Goal: Task Accomplishment & Management: Complete application form

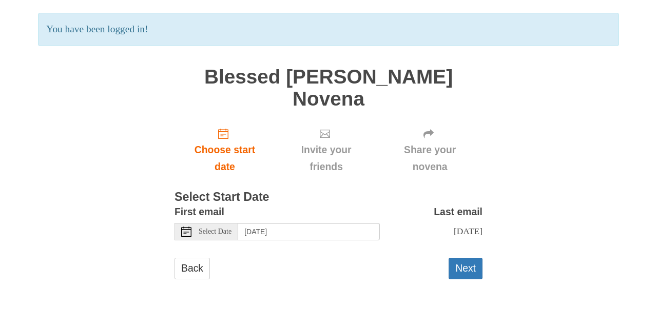
scroll to position [213, 0]
click at [188, 227] on icon at bounding box center [186, 232] width 10 height 10
click at [463, 258] on button "Next" at bounding box center [465, 268] width 34 height 21
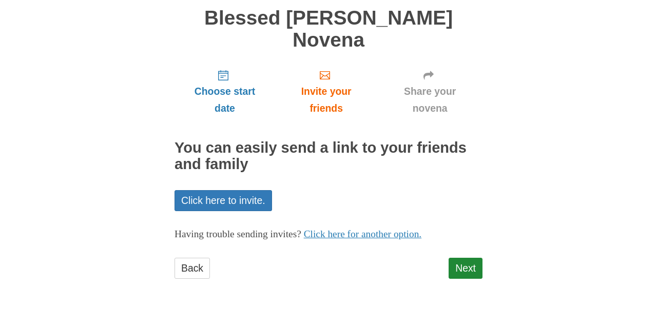
scroll to position [106, 0]
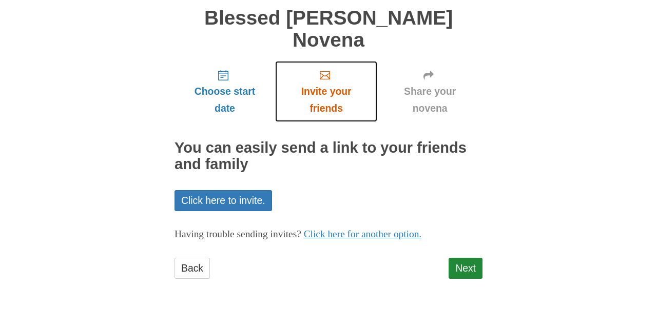
click at [321, 117] on span "Invite your friends" at bounding box center [326, 100] width 82 height 34
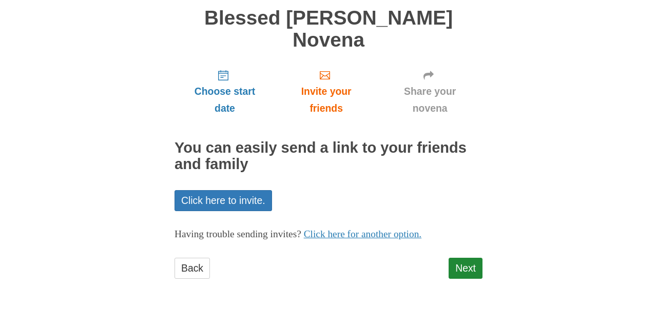
scroll to position [264, 0]
click at [272, 190] on link "Click here to invite." at bounding box center [222, 200] width 97 height 21
click at [462, 258] on link "Next" at bounding box center [465, 268] width 34 height 21
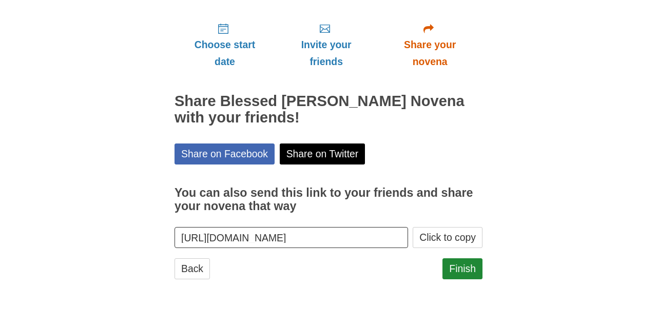
scroll to position [344, 0]
click at [428, 227] on button "Click to copy" at bounding box center [447, 237] width 70 height 21
click at [451, 259] on link "Finish" at bounding box center [462, 269] width 40 height 21
